Goal: Information Seeking & Learning: Learn about a topic

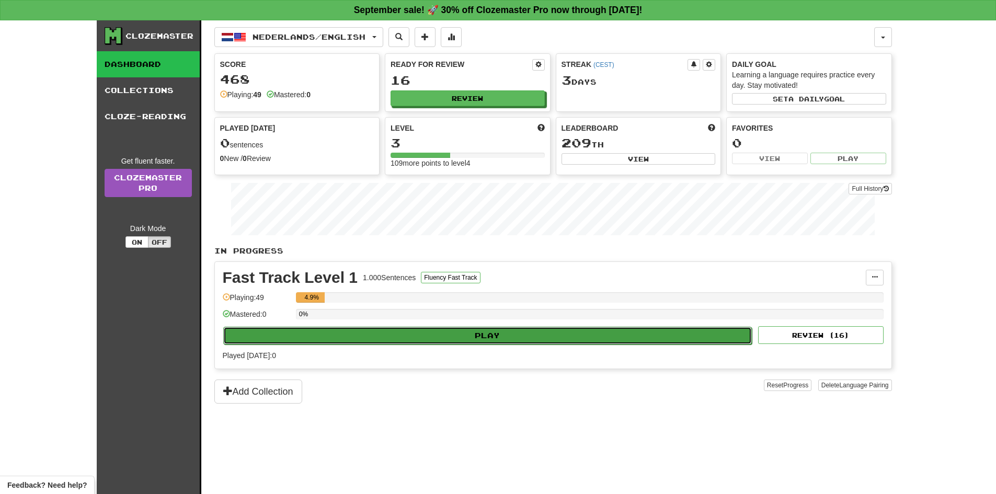
click at [487, 328] on button "Play" at bounding box center [487, 336] width 529 height 18
select select "**"
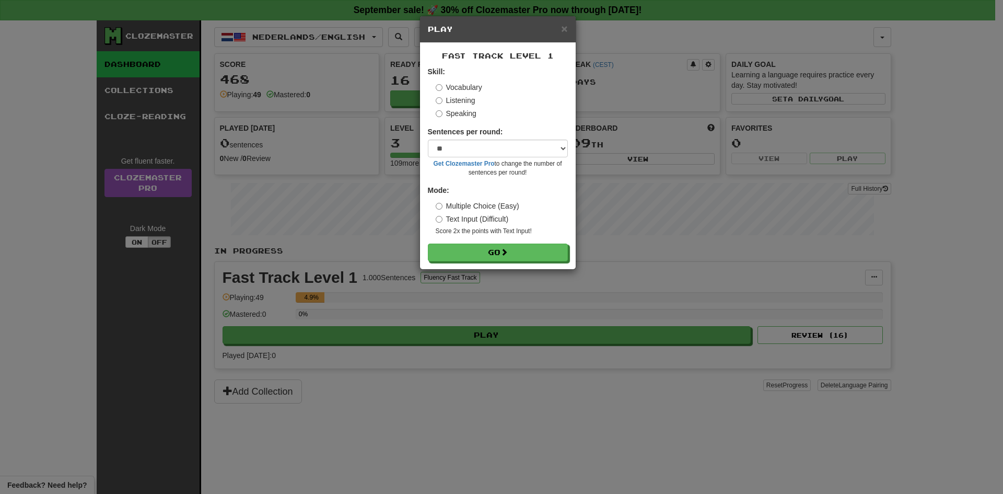
click at [473, 264] on div "Fast Track Level 1 Skill: Vocabulary Listening Speaking Sentences per round: * …" at bounding box center [498, 156] width 156 height 226
click at [473, 262] on div "Fast Track Level 1 Skill: Vocabulary Listening Speaking Sentences per round: * …" at bounding box center [498, 156] width 156 height 226
click at [473, 256] on button "Go" at bounding box center [499, 253] width 140 height 18
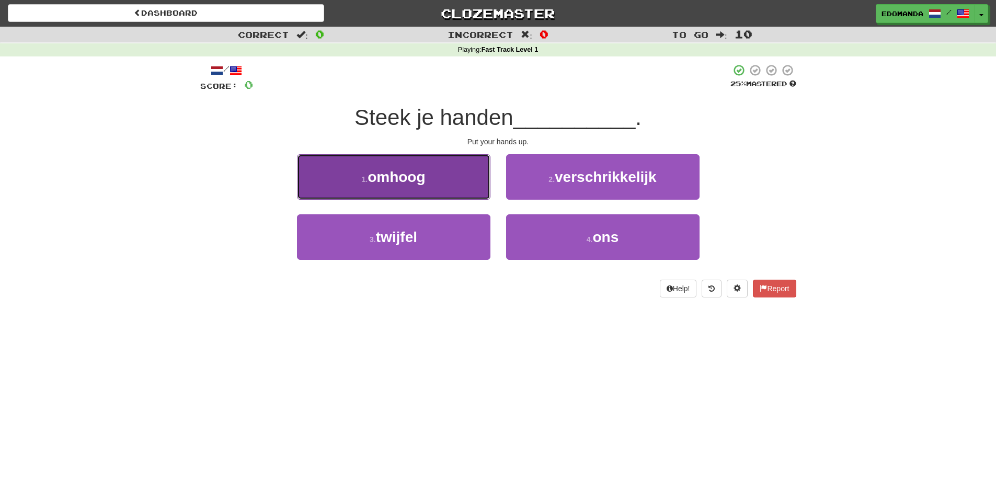
click at [402, 192] on button "1 . omhoog" at bounding box center [393, 176] width 193 height 45
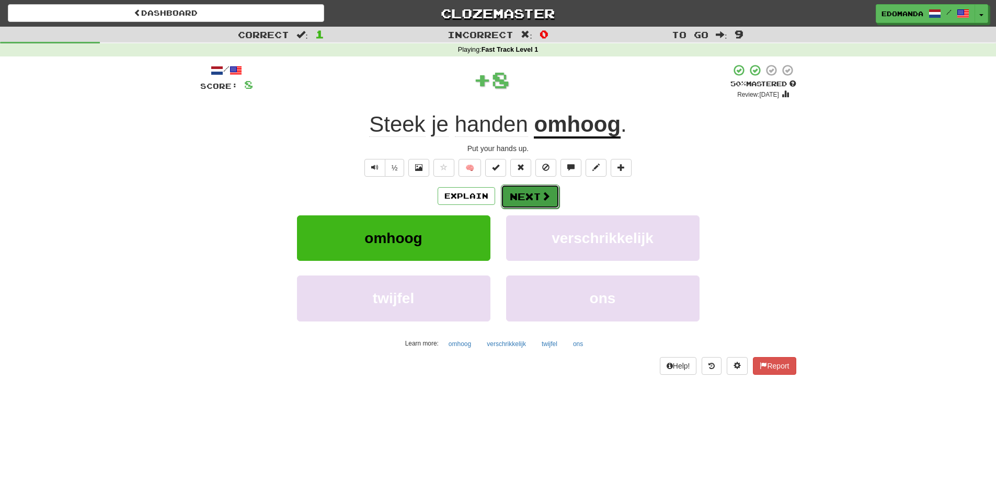
click at [514, 194] on button "Next" at bounding box center [530, 196] width 59 height 24
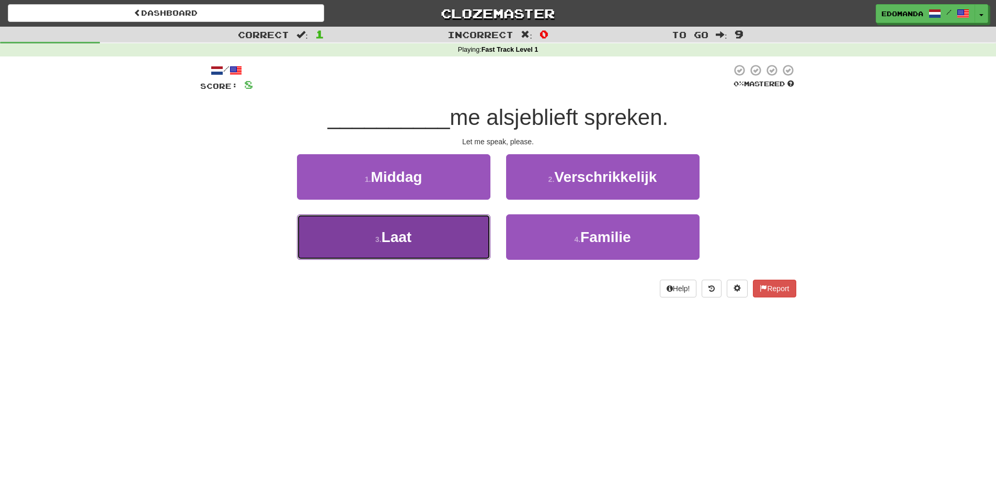
click at [426, 241] on button "3 . Laat" at bounding box center [393, 236] width 193 height 45
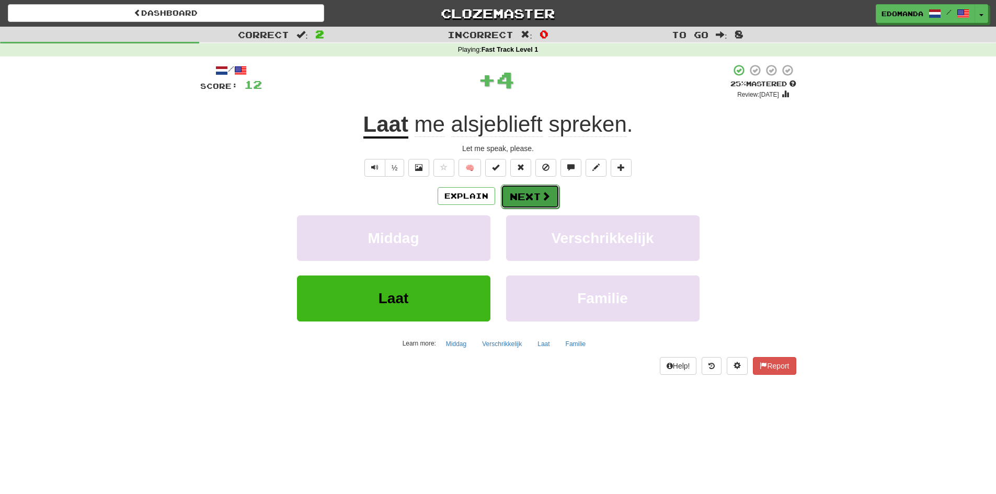
click at [530, 206] on button "Next" at bounding box center [530, 196] width 59 height 24
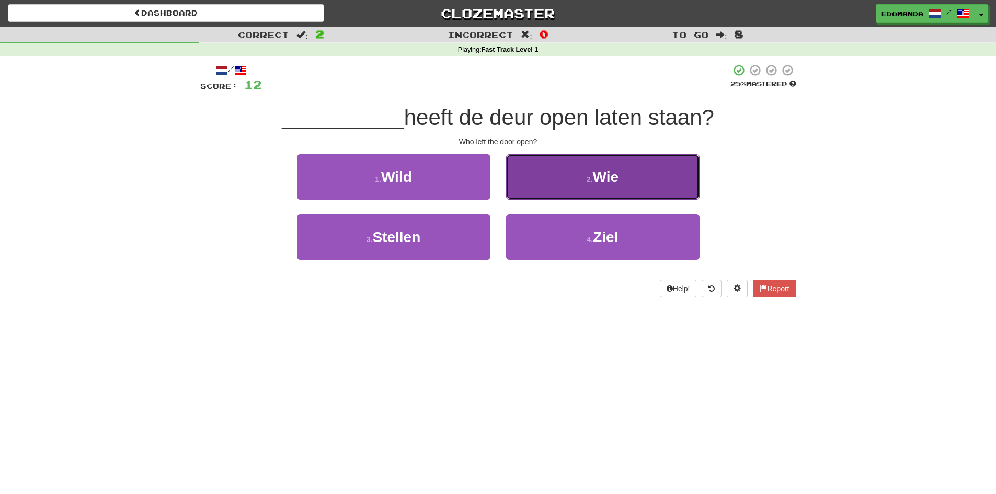
click at [596, 163] on button "2 . Wie" at bounding box center [602, 176] width 193 height 45
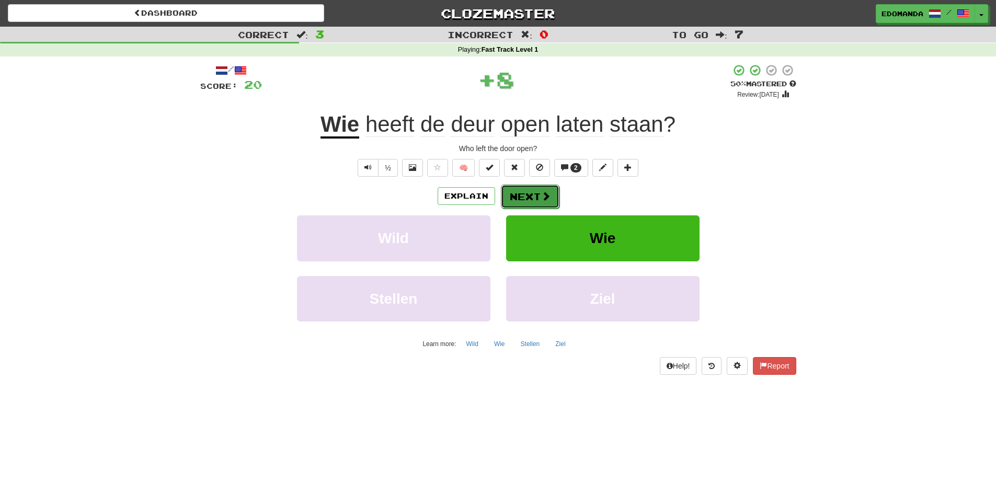
click at [534, 192] on button "Next" at bounding box center [530, 196] width 59 height 24
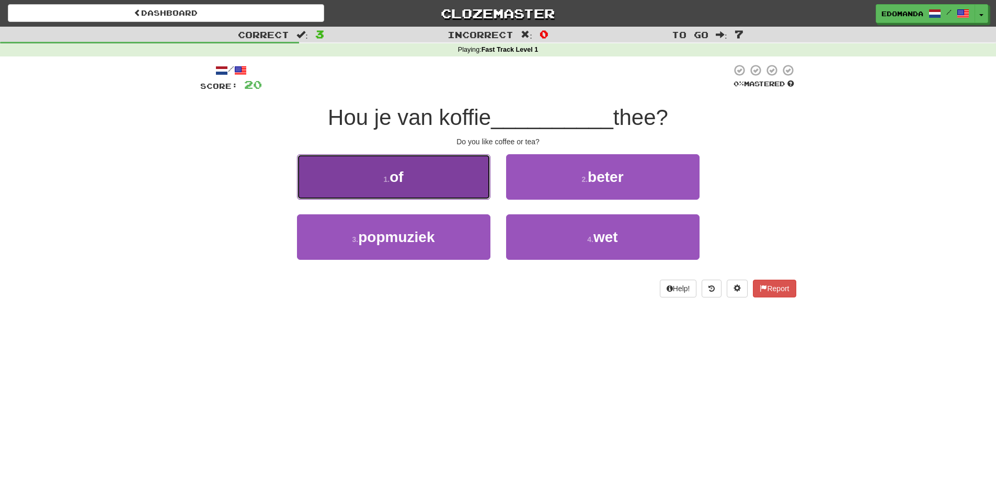
click at [414, 176] on button "1 . of" at bounding box center [393, 176] width 193 height 45
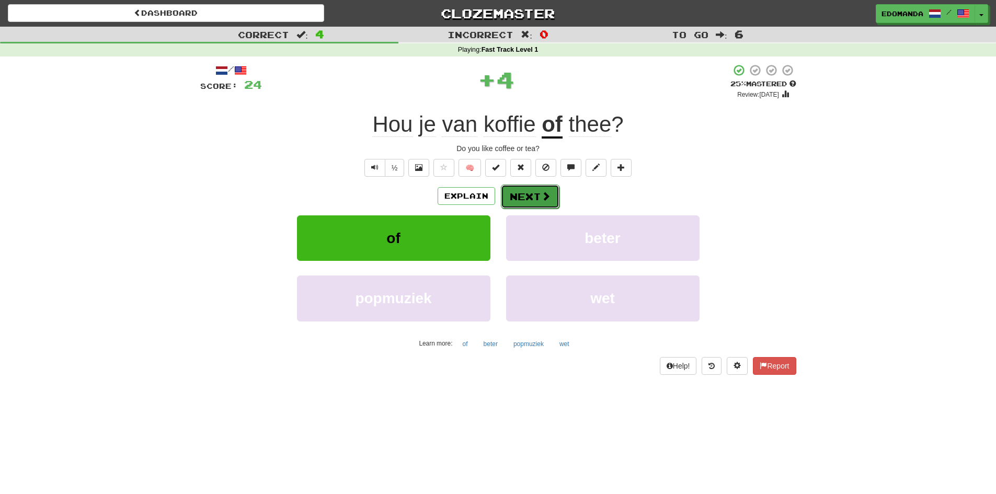
click at [525, 199] on button "Next" at bounding box center [530, 196] width 59 height 24
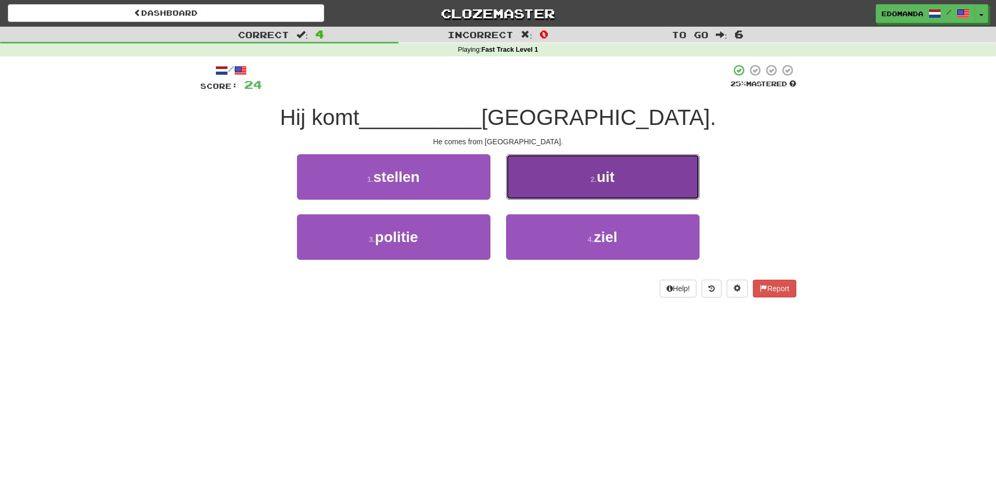
click at [601, 176] on span "uit" at bounding box center [605, 177] width 18 height 16
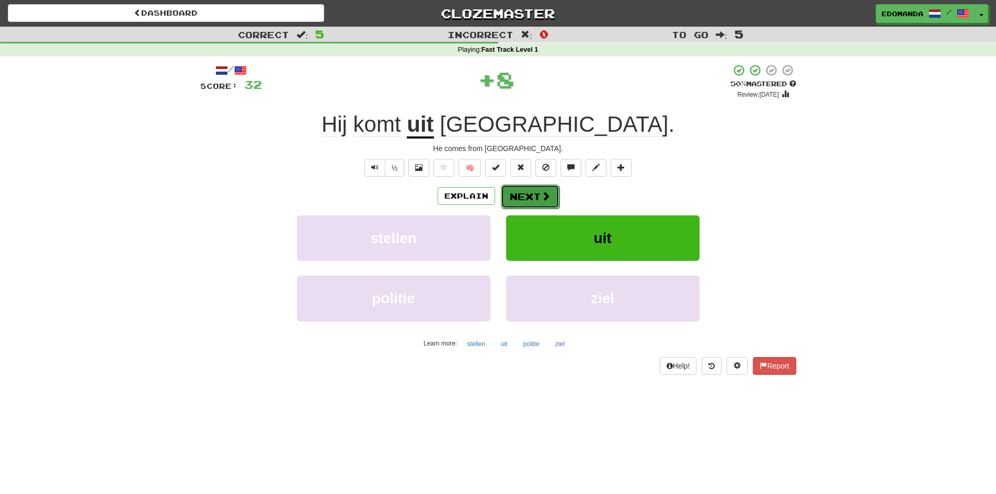
click at [533, 191] on button "Next" at bounding box center [530, 196] width 59 height 24
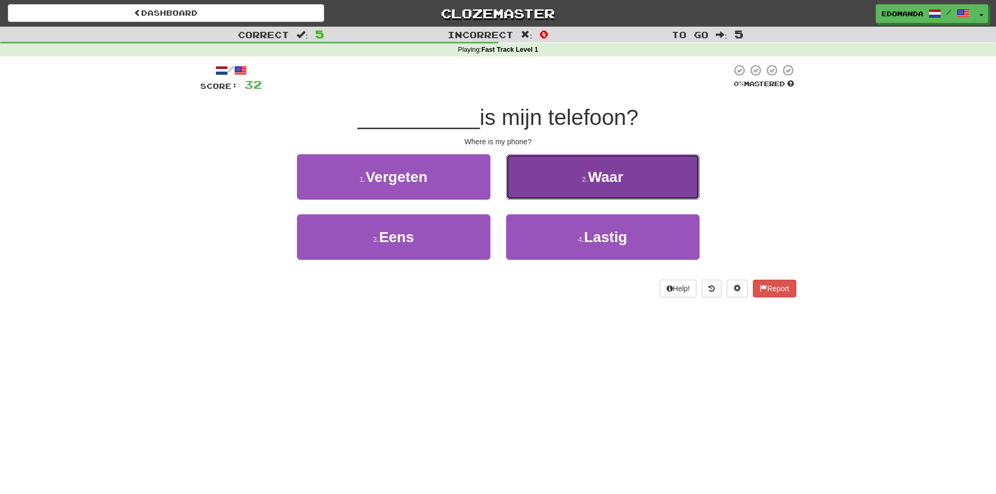
click at [621, 186] on button "2 . Waar" at bounding box center [602, 176] width 193 height 45
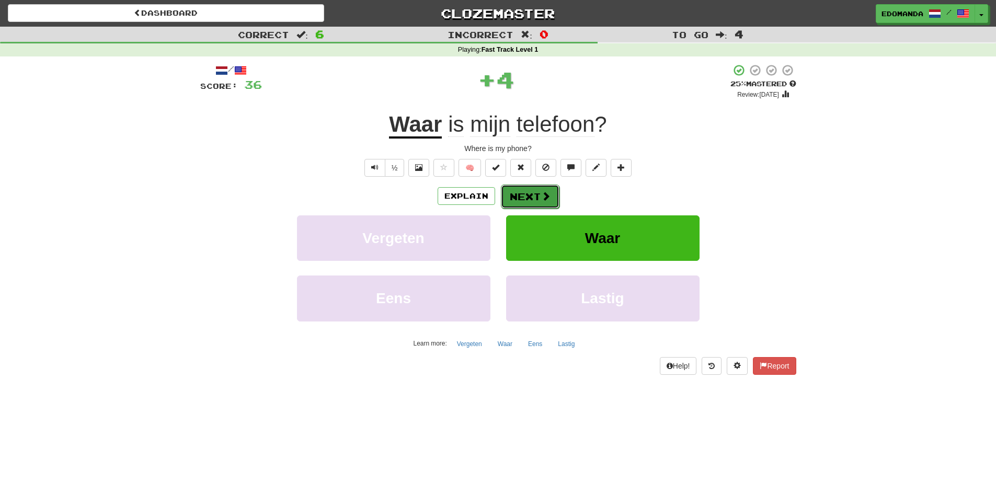
click at [538, 203] on button "Next" at bounding box center [530, 196] width 59 height 24
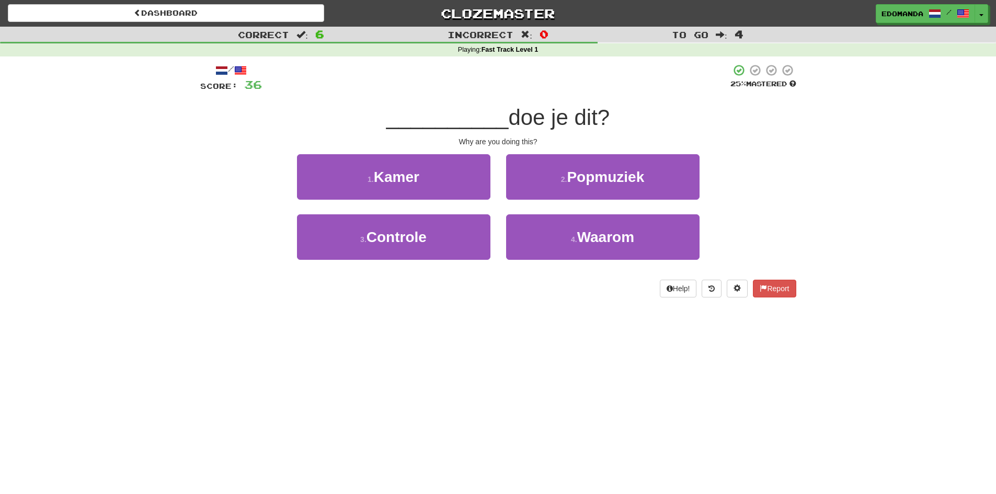
click at [582, 124] on span "doe je dit?" at bounding box center [558, 117] width 101 height 25
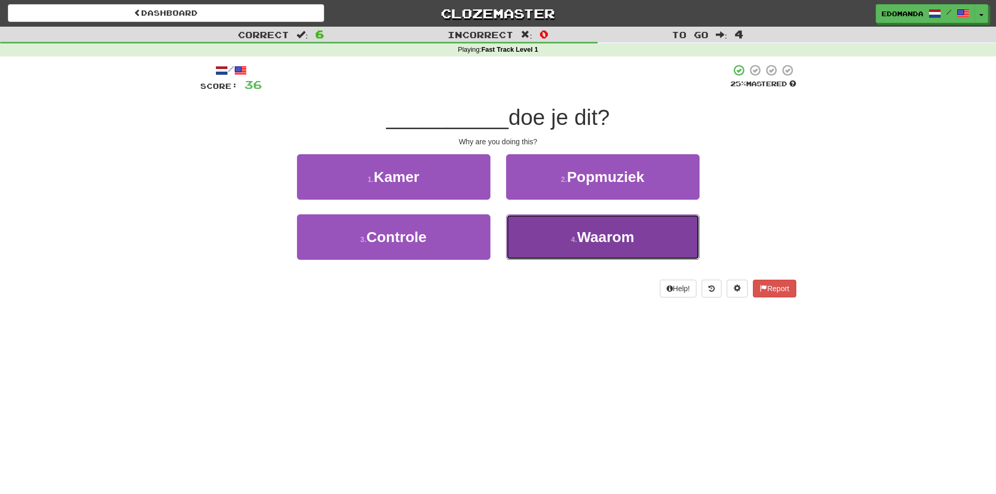
click at [597, 240] on span "Waarom" at bounding box center [605, 237] width 57 height 16
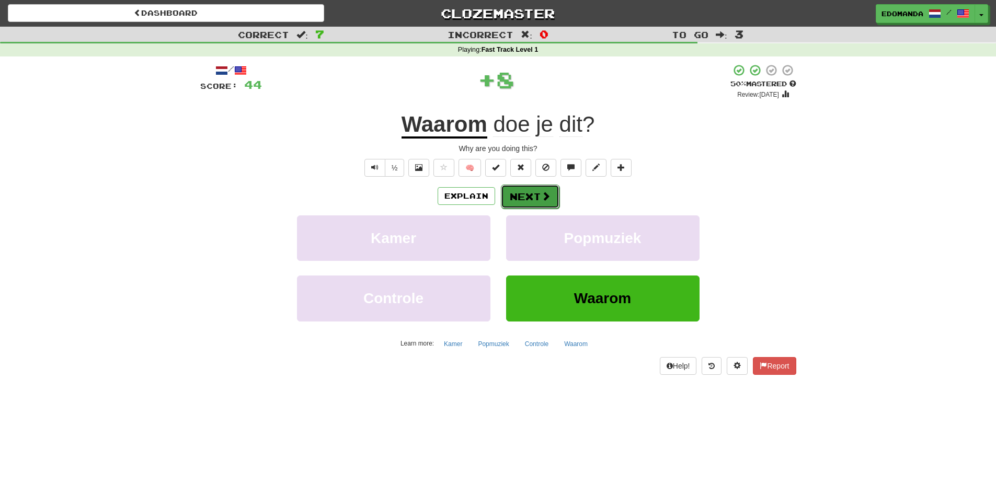
click at [527, 196] on button "Next" at bounding box center [530, 196] width 59 height 24
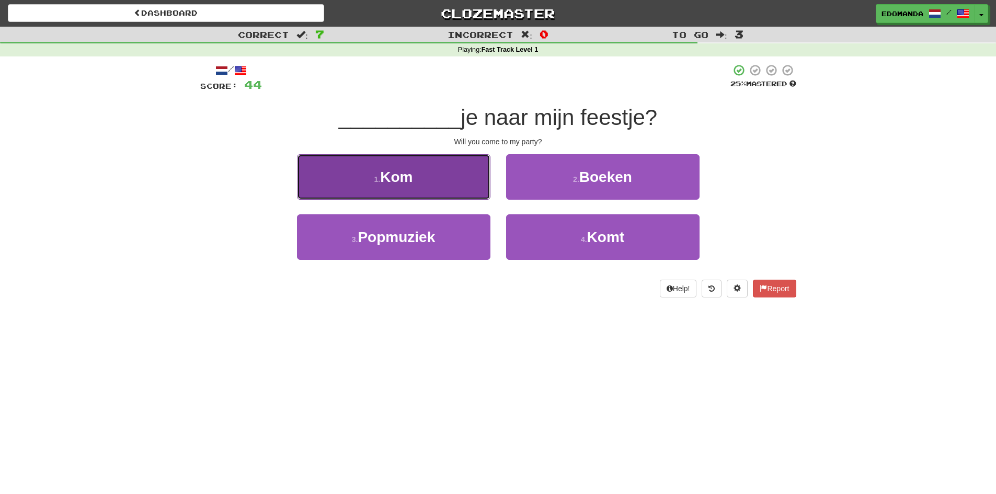
click at [447, 168] on button "1 . Kom" at bounding box center [393, 176] width 193 height 45
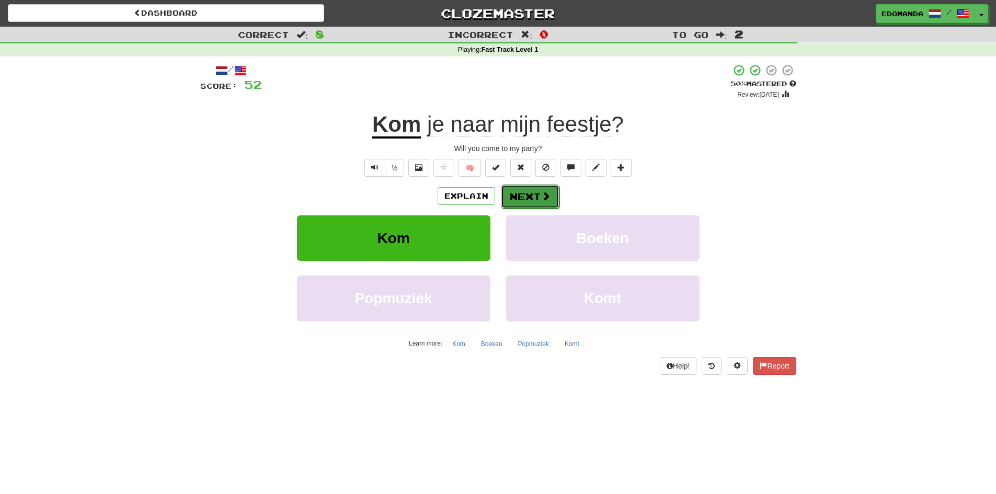
click at [522, 198] on button "Next" at bounding box center [530, 196] width 59 height 24
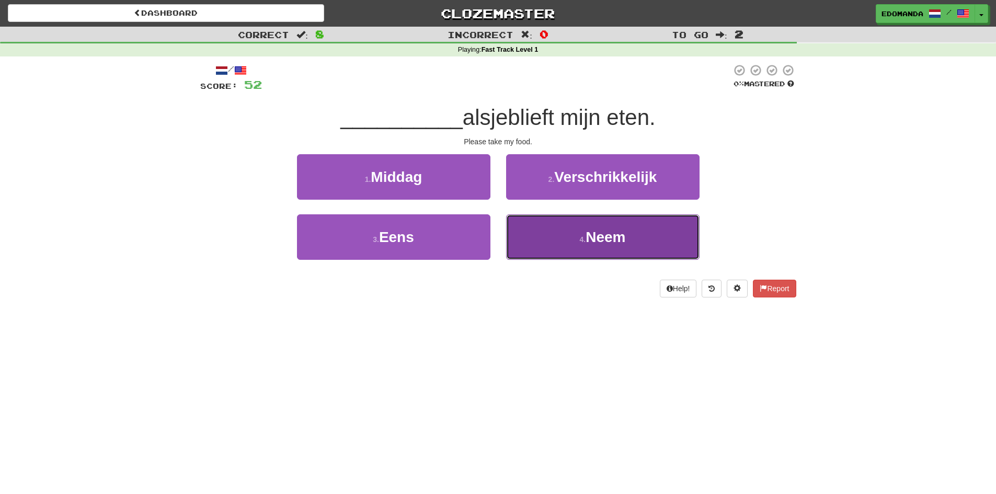
click at [628, 220] on button "4 . Neem" at bounding box center [602, 236] width 193 height 45
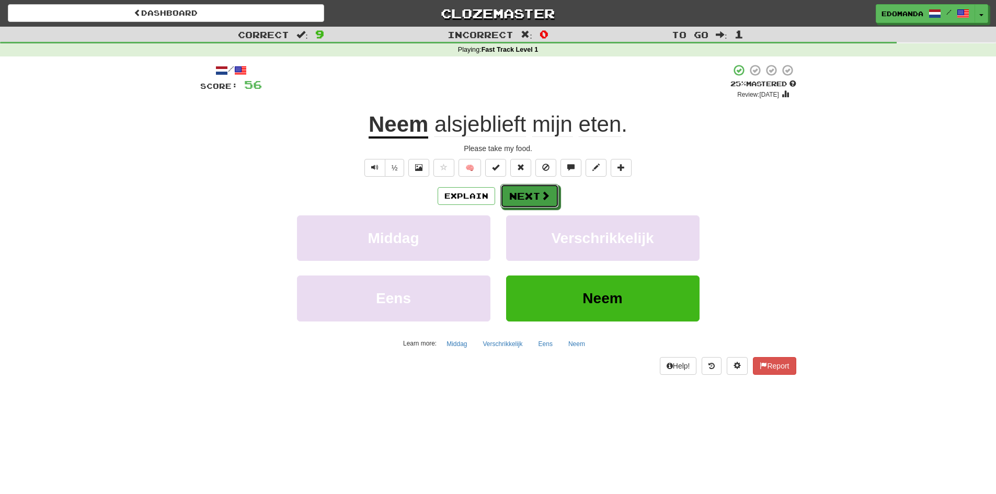
drag, startPoint x: 516, startPoint y: 187, endPoint x: 655, endPoint y: 203, distance: 139.4
click at [655, 203] on div "Explain Next" at bounding box center [498, 196] width 596 height 24
click at [545, 198] on span at bounding box center [545, 195] width 9 height 9
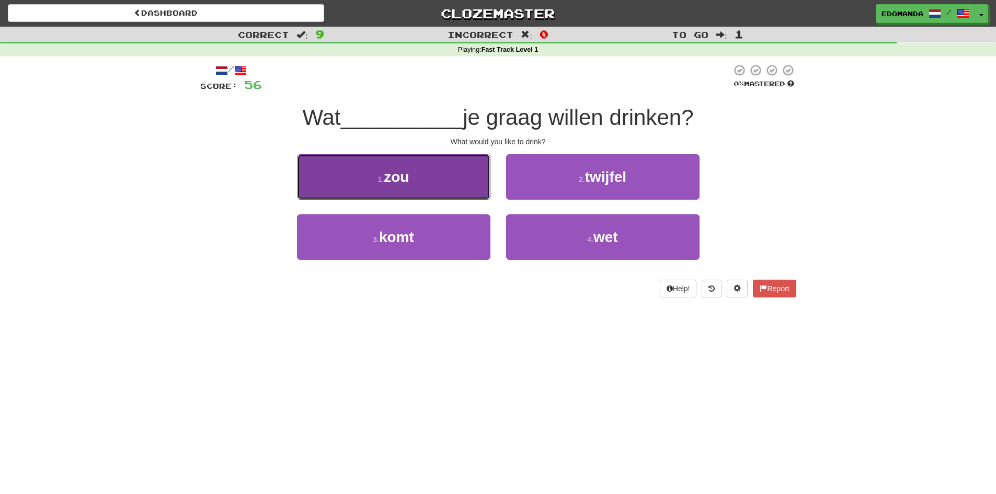
click at [402, 170] on span "zou" at bounding box center [396, 177] width 25 height 16
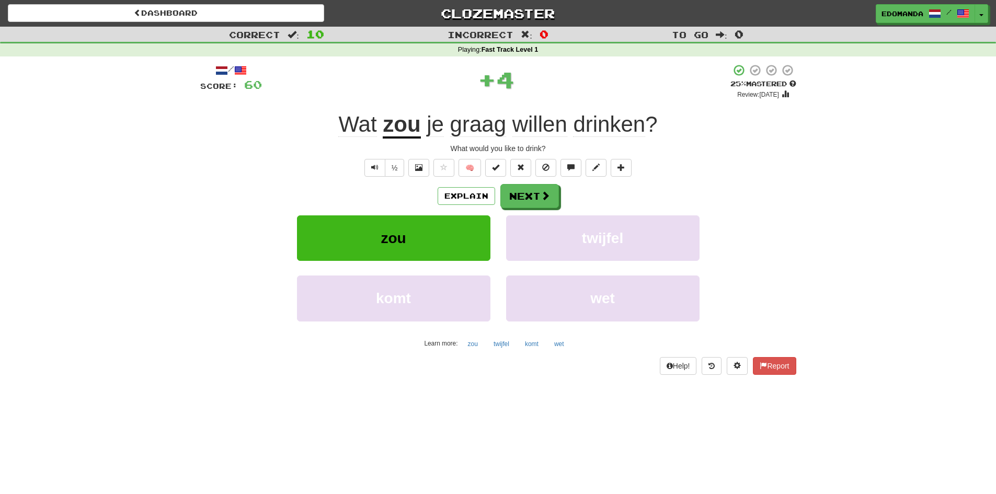
click at [403, 137] on u "zou" at bounding box center [402, 125] width 38 height 27
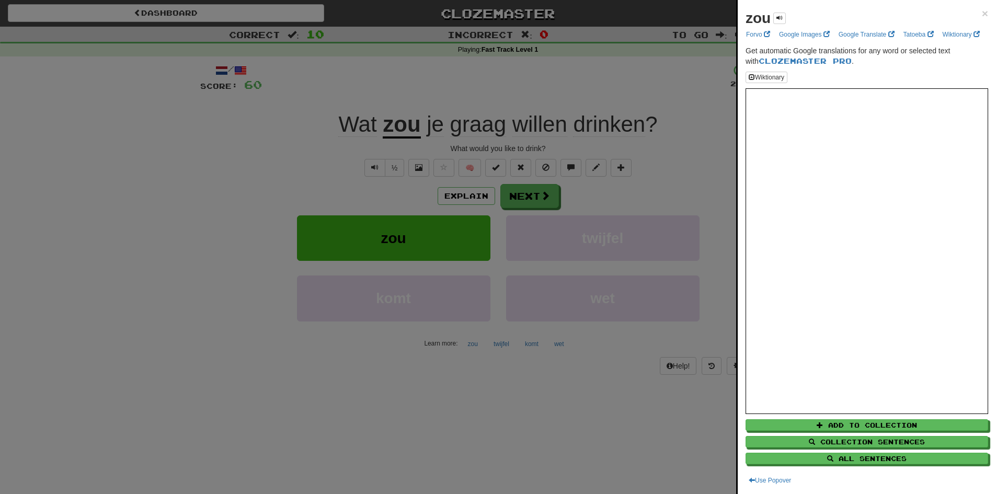
click at [310, 173] on div at bounding box center [498, 247] width 996 height 494
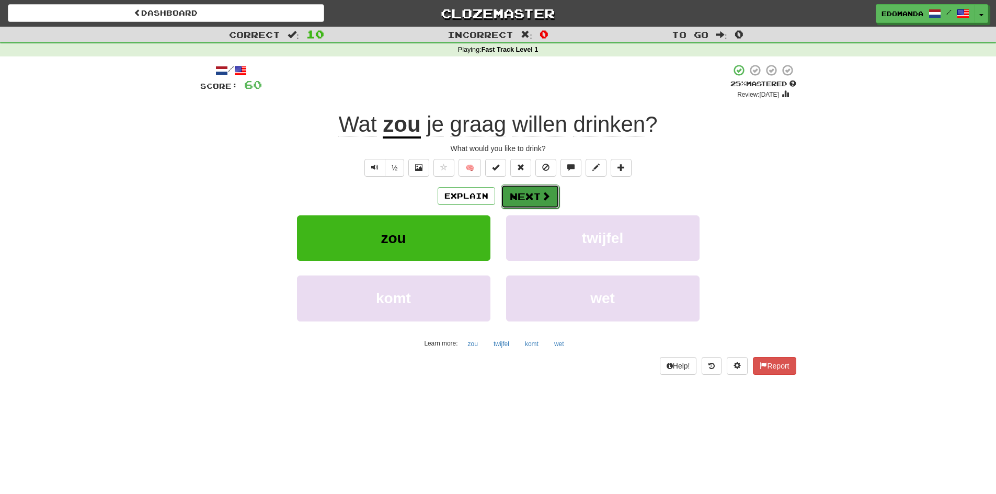
click at [528, 197] on button "Next" at bounding box center [530, 196] width 59 height 24
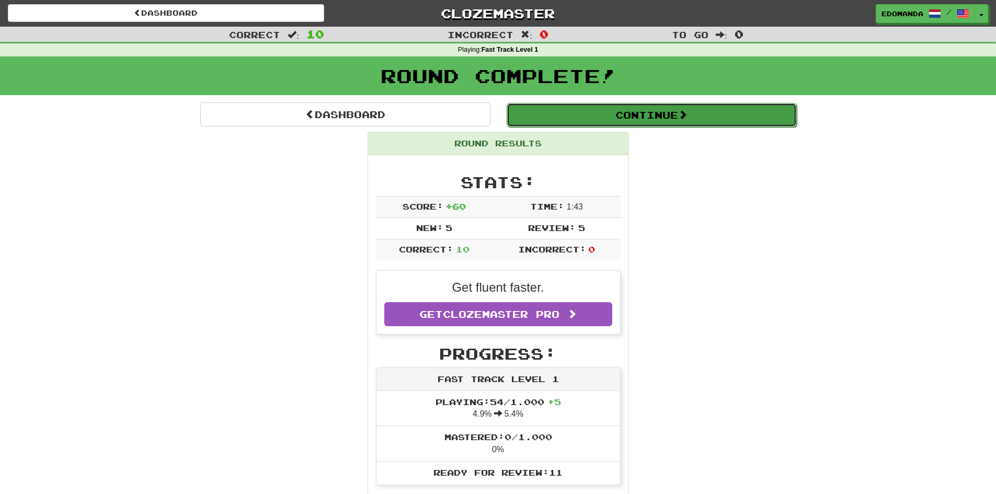
click at [633, 120] on button "Continue" at bounding box center [651, 115] width 290 height 24
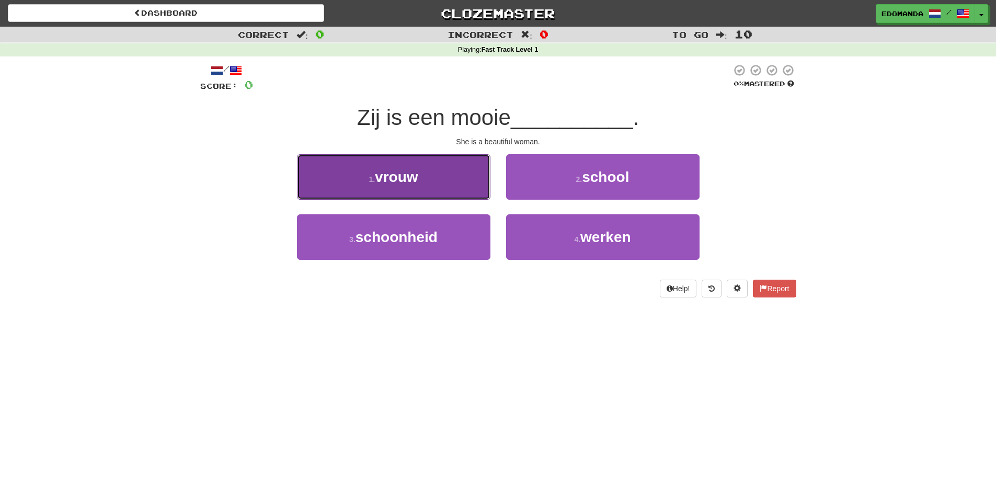
click at [408, 179] on span "vrouw" at bounding box center [396, 177] width 43 height 16
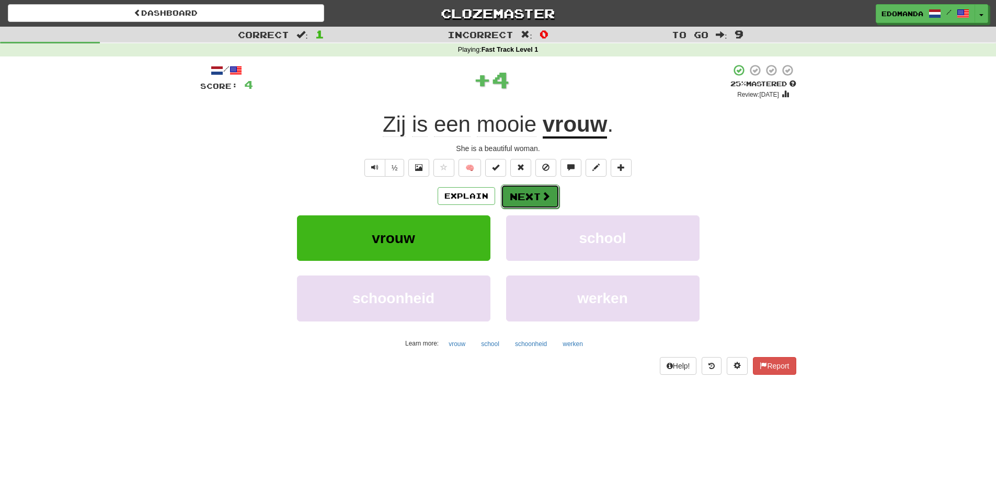
click at [537, 191] on button "Next" at bounding box center [530, 196] width 59 height 24
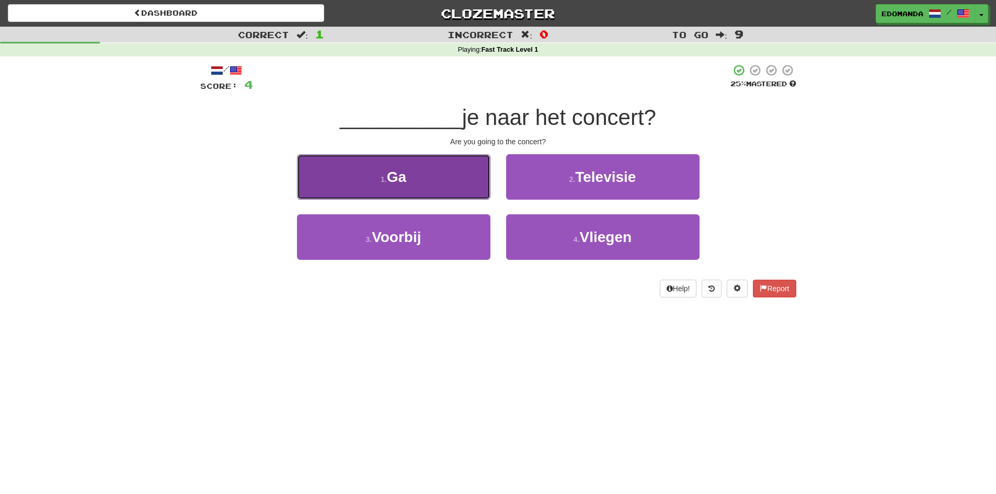
click at [403, 194] on button "1 . Ga" at bounding box center [393, 176] width 193 height 45
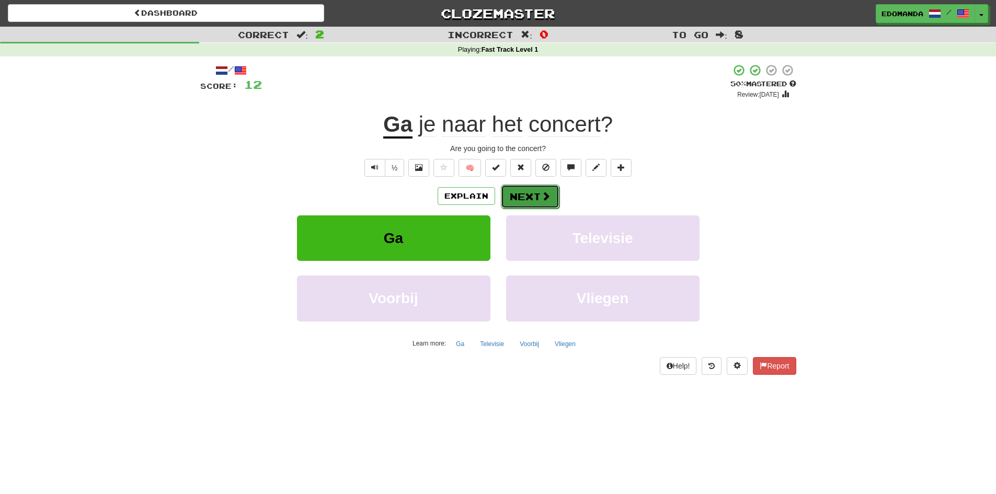
click at [548, 201] on span at bounding box center [545, 195] width 9 height 9
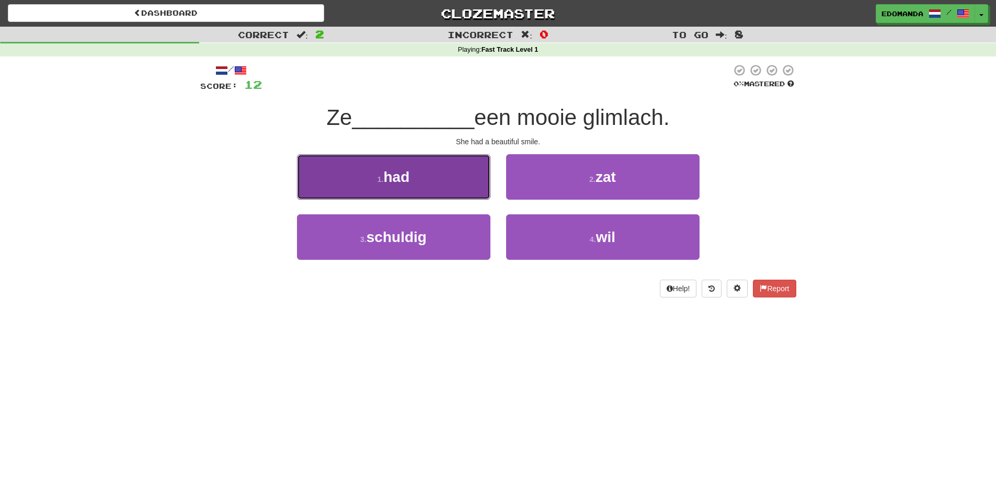
click at [440, 185] on button "1 . had" at bounding box center [393, 176] width 193 height 45
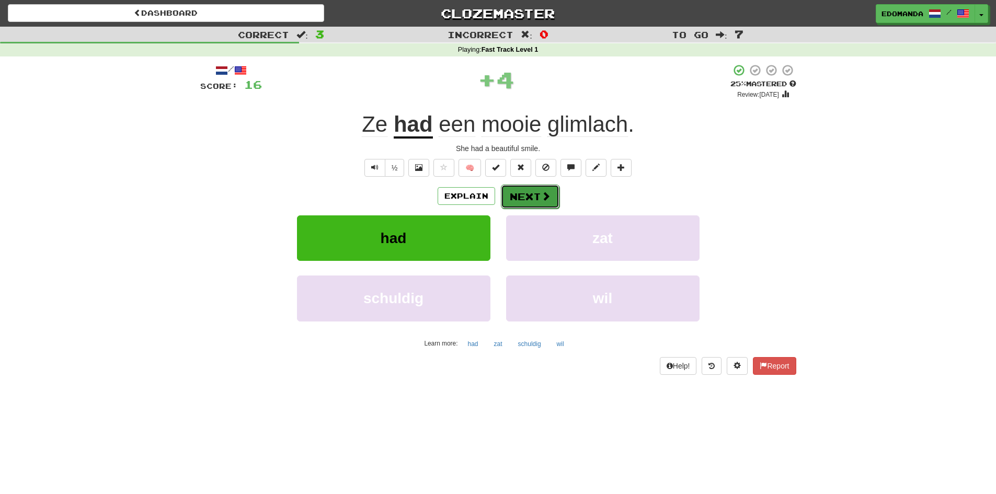
click at [531, 197] on button "Next" at bounding box center [530, 196] width 59 height 24
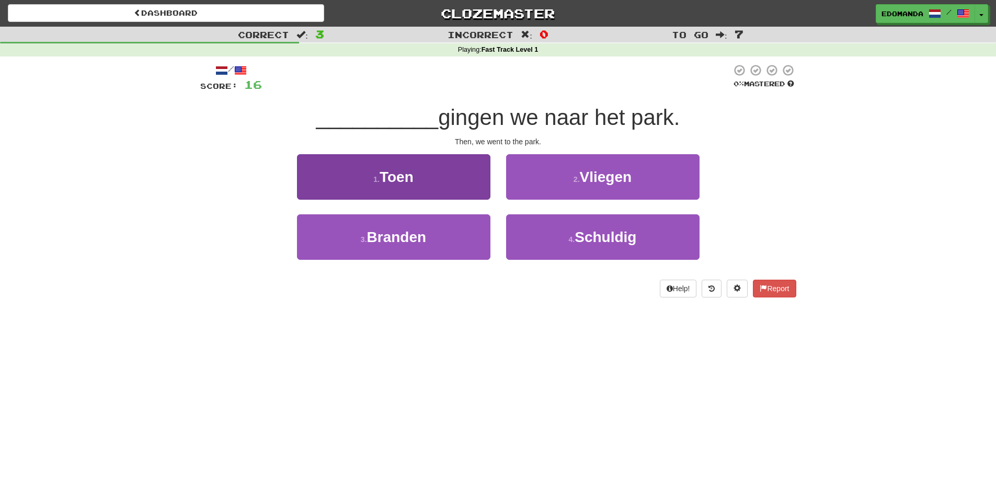
drag, startPoint x: 431, startPoint y: 210, endPoint x: 431, endPoint y: 192, distance: 18.3
click at [431, 192] on div "1 . Toen" at bounding box center [393, 184] width 209 height 60
click at [431, 192] on button "1 . Toen" at bounding box center [393, 176] width 193 height 45
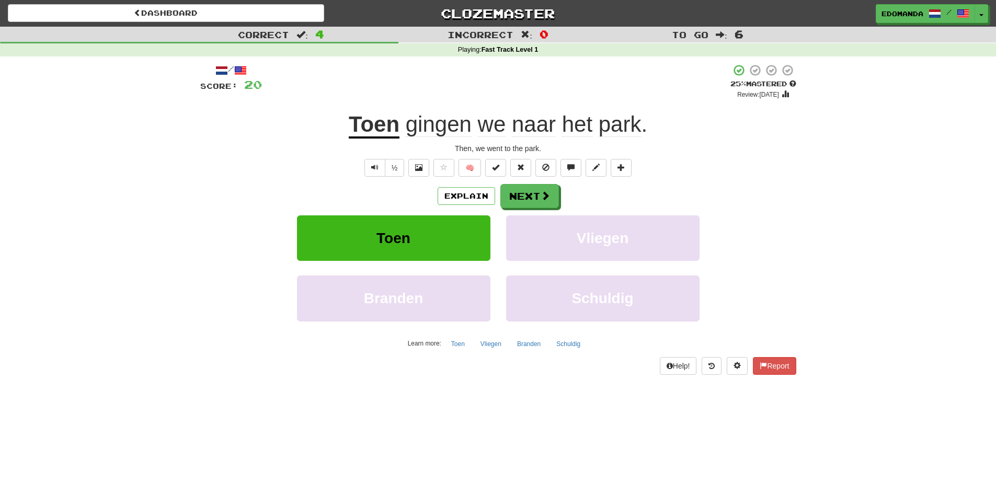
click at [433, 130] on span "gingen" at bounding box center [439, 124] width 66 height 25
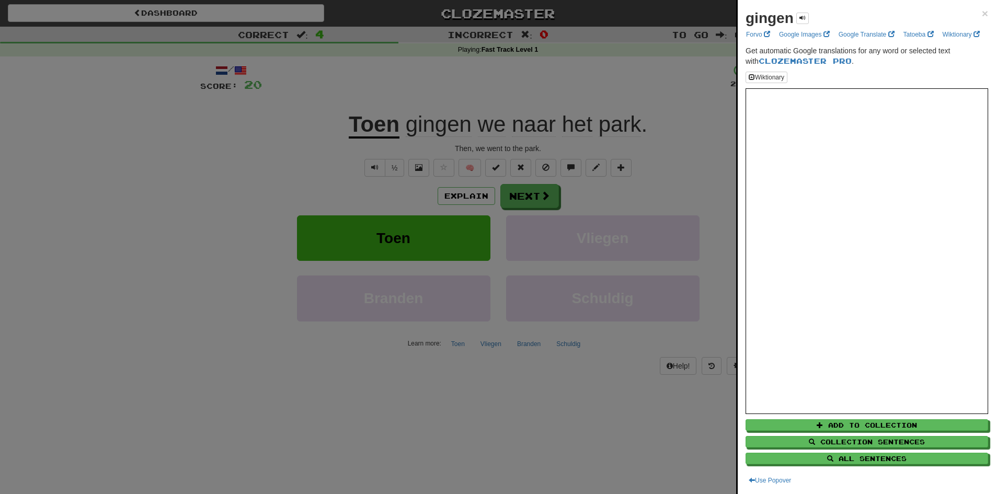
drag, startPoint x: 541, startPoint y: 394, endPoint x: 545, endPoint y: 369, distance: 24.8
click at [541, 394] on div at bounding box center [498, 247] width 996 height 494
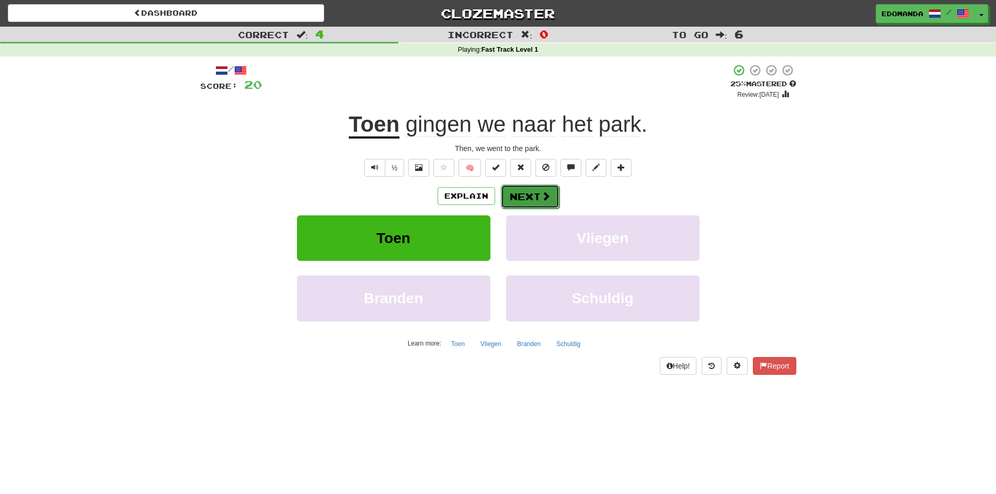
click at [533, 194] on button "Next" at bounding box center [530, 196] width 59 height 24
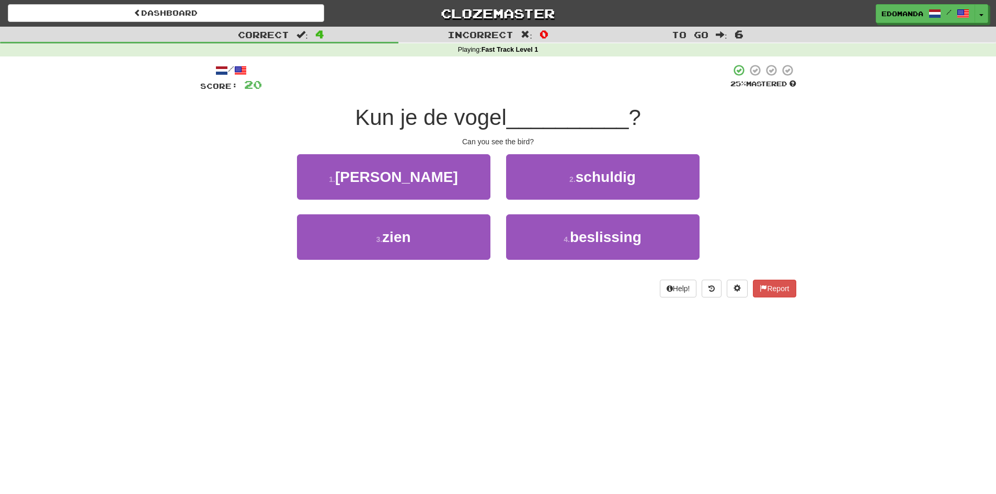
click at [483, 109] on span "Kun je de vogel" at bounding box center [431, 117] width 152 height 25
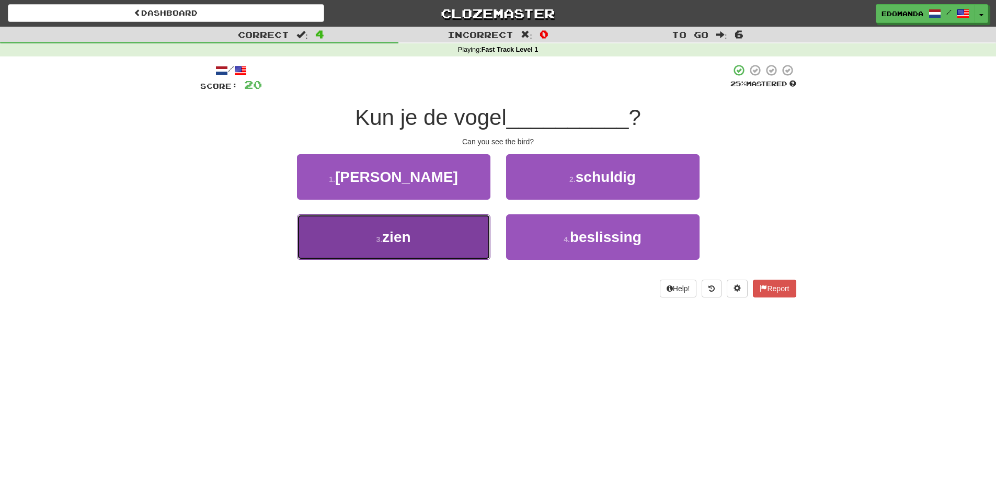
click at [395, 249] on button "3 . zien" at bounding box center [393, 236] width 193 height 45
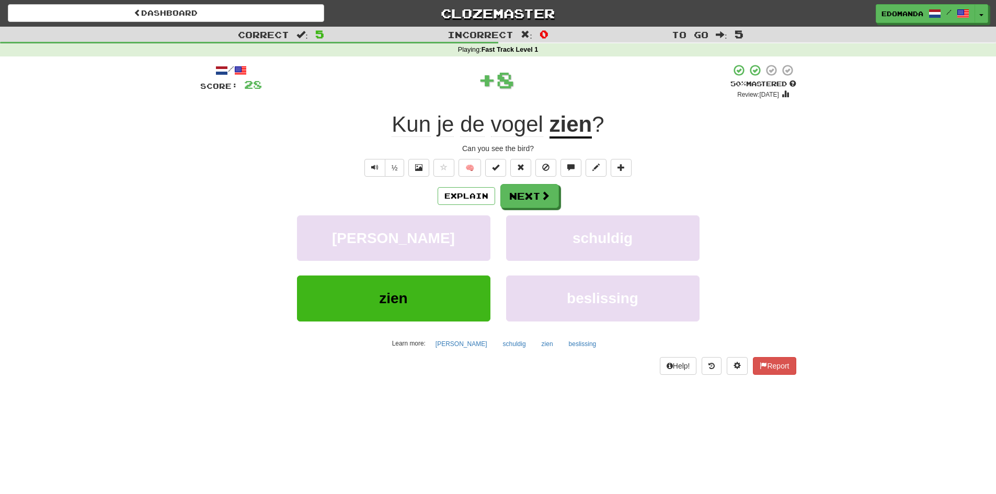
click at [583, 128] on u "zien" at bounding box center [570, 125] width 43 height 27
